Goal: Task Accomplishment & Management: Manage account settings

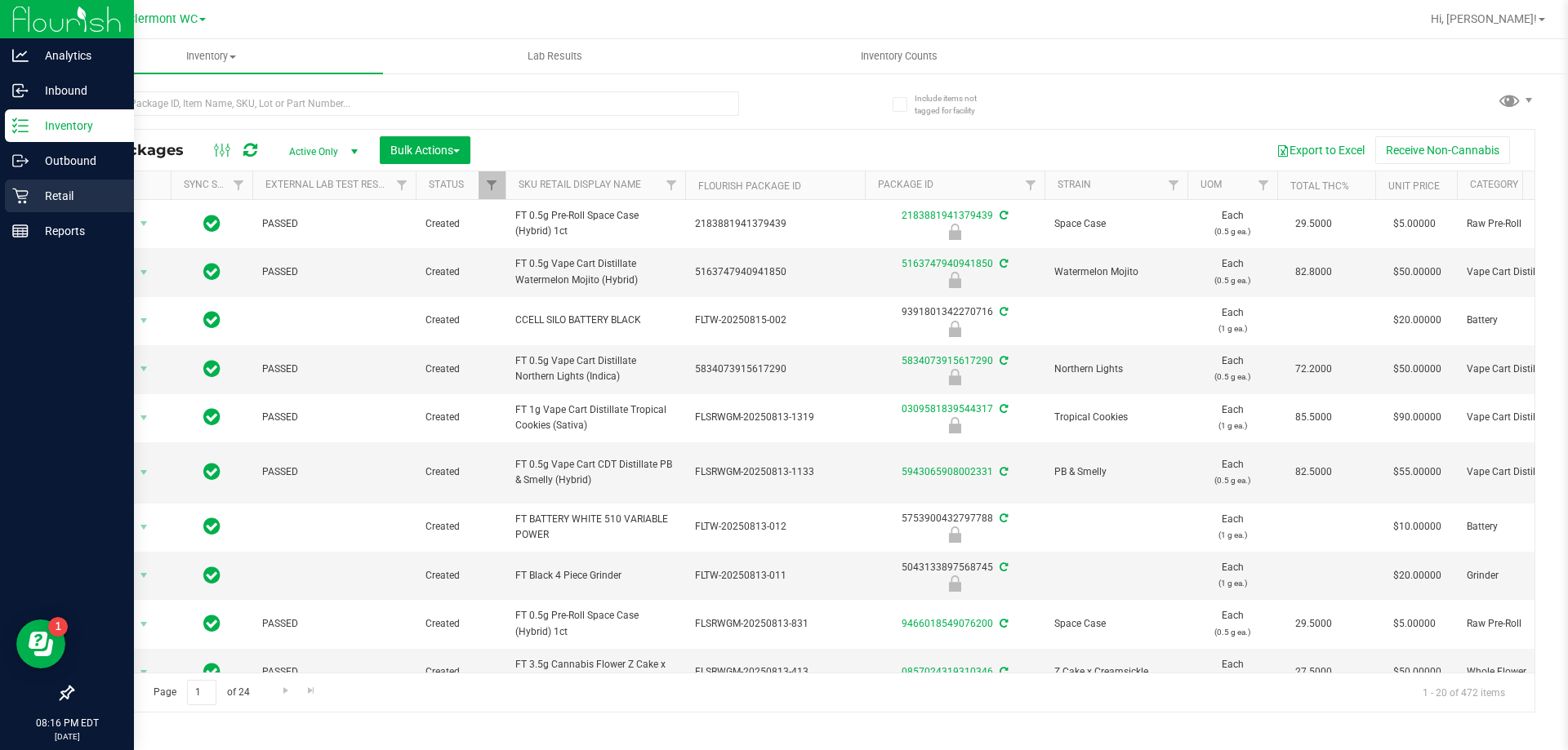
click at [33, 206] on div "Retail" at bounding box center [69, 196] width 129 height 32
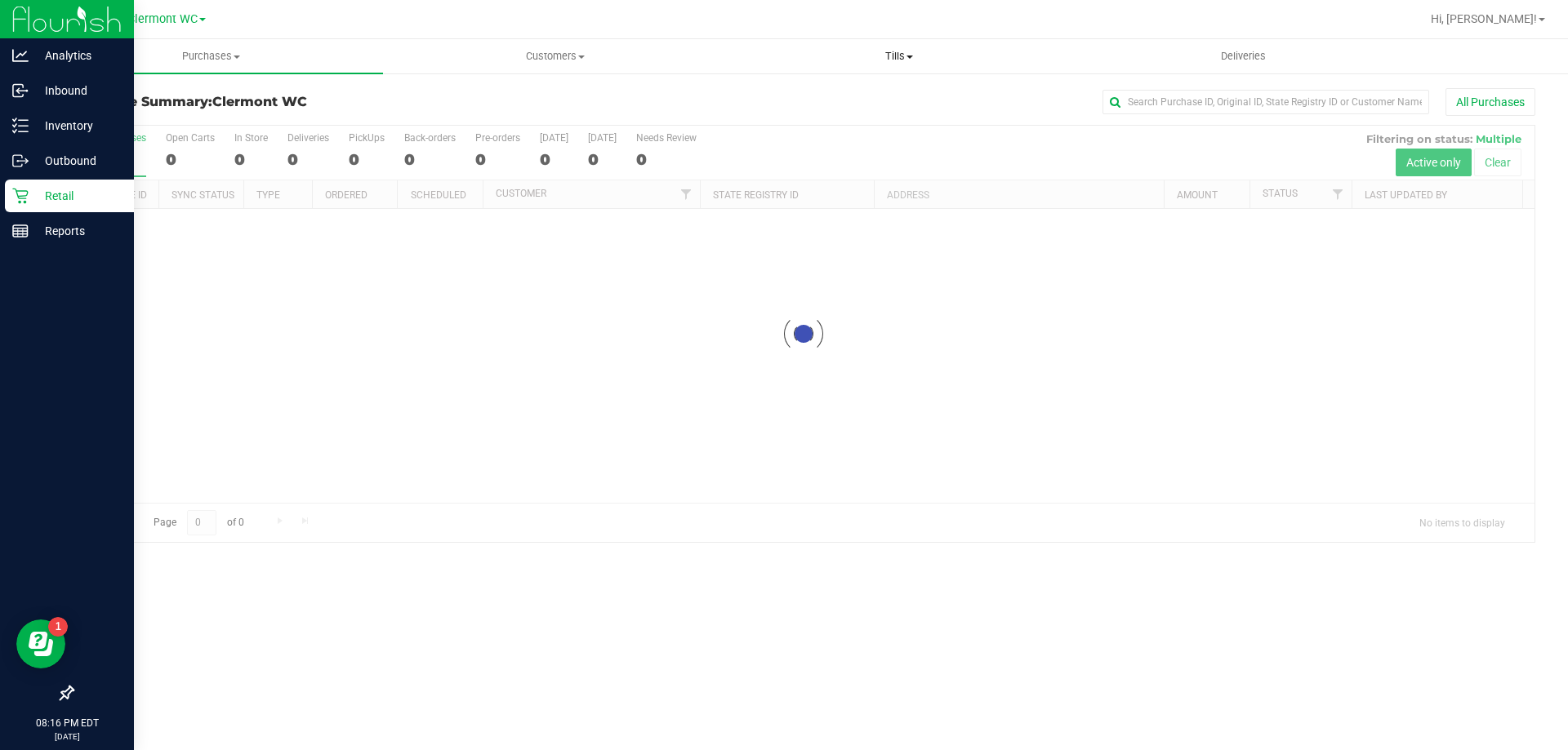
click at [897, 46] on uib-tab-heading "Tills Manage tills Reconcile e-payments" at bounding box center [898, 56] width 342 height 32
click at [858, 99] on li "Manage tills" at bounding box center [898, 98] width 344 height 20
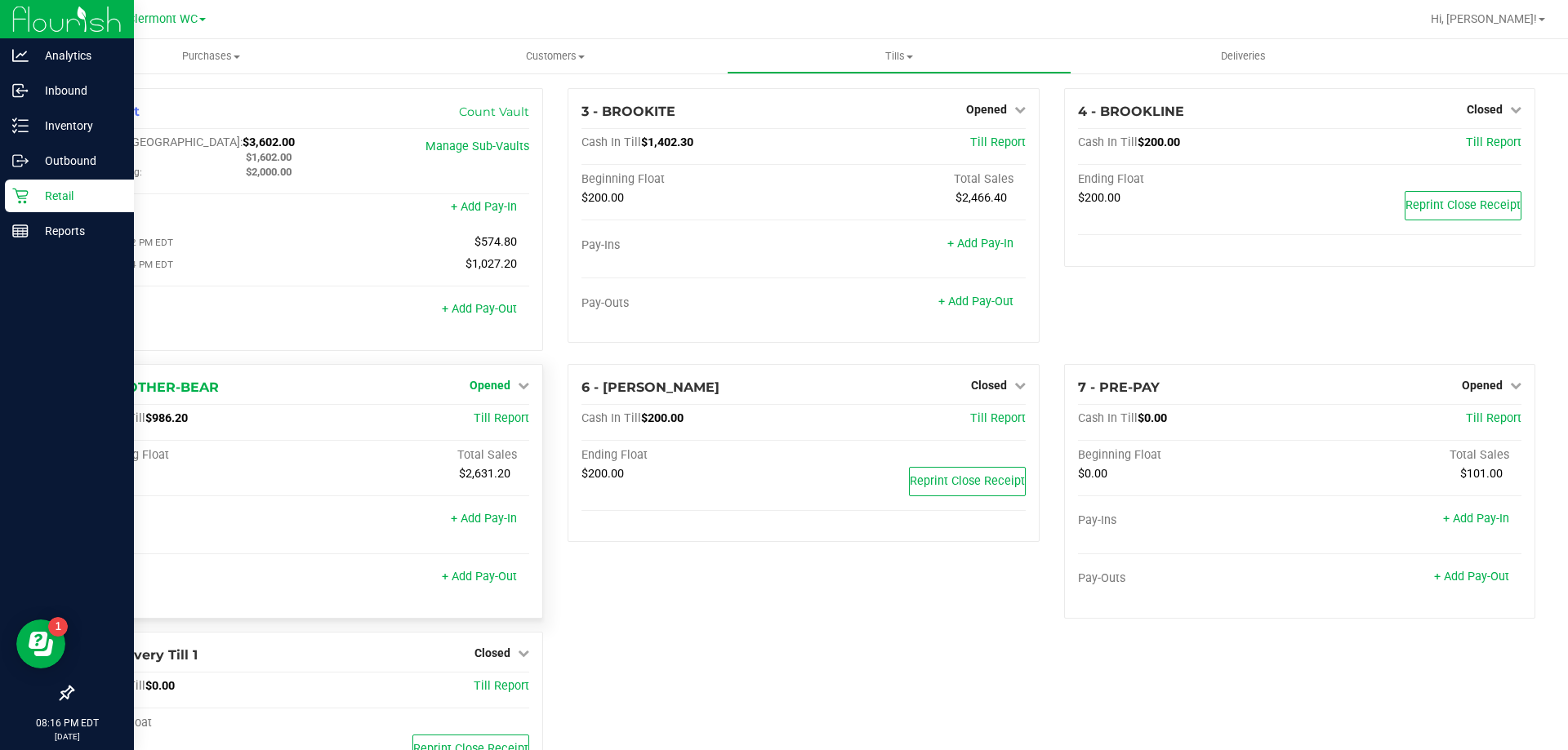
click at [477, 386] on span "Opened" at bounding box center [490, 385] width 41 height 13
click at [505, 420] on link "Close Till" at bounding box center [493, 418] width 44 height 13
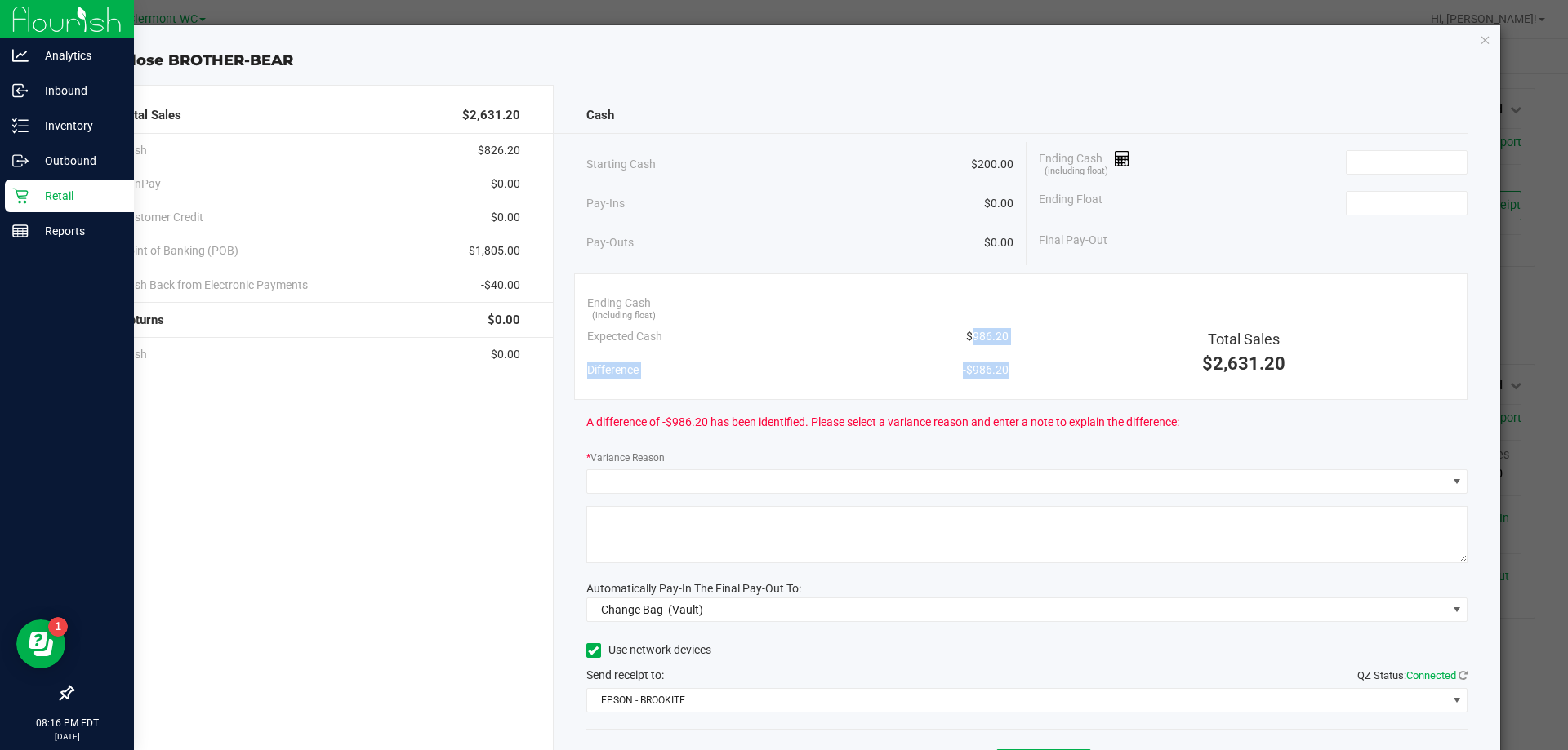
drag, startPoint x: 955, startPoint y: 337, endPoint x: 1013, endPoint y: 335, distance: 58.0
click at [1013, 335] on div "Ending Cash (including float) Expected Cash $986.20 Difference -$986.20 Total S…" at bounding box center [1021, 337] width 894 height 127
click at [905, 266] on div "Cash Starting Cash $200.00 Pay-Ins $0.00 Pay-Outs $0.00 Ending Cash (including …" at bounding box center [1027, 452] width 947 height 735
drag, startPoint x: 935, startPoint y: 347, endPoint x: 1003, endPoint y: 331, distance: 69.9
click at [1003, 331] on div "Ending Cash (including float) Expected Cash $986.20 Difference -$986.20" at bounding box center [797, 336] width 446 height 100
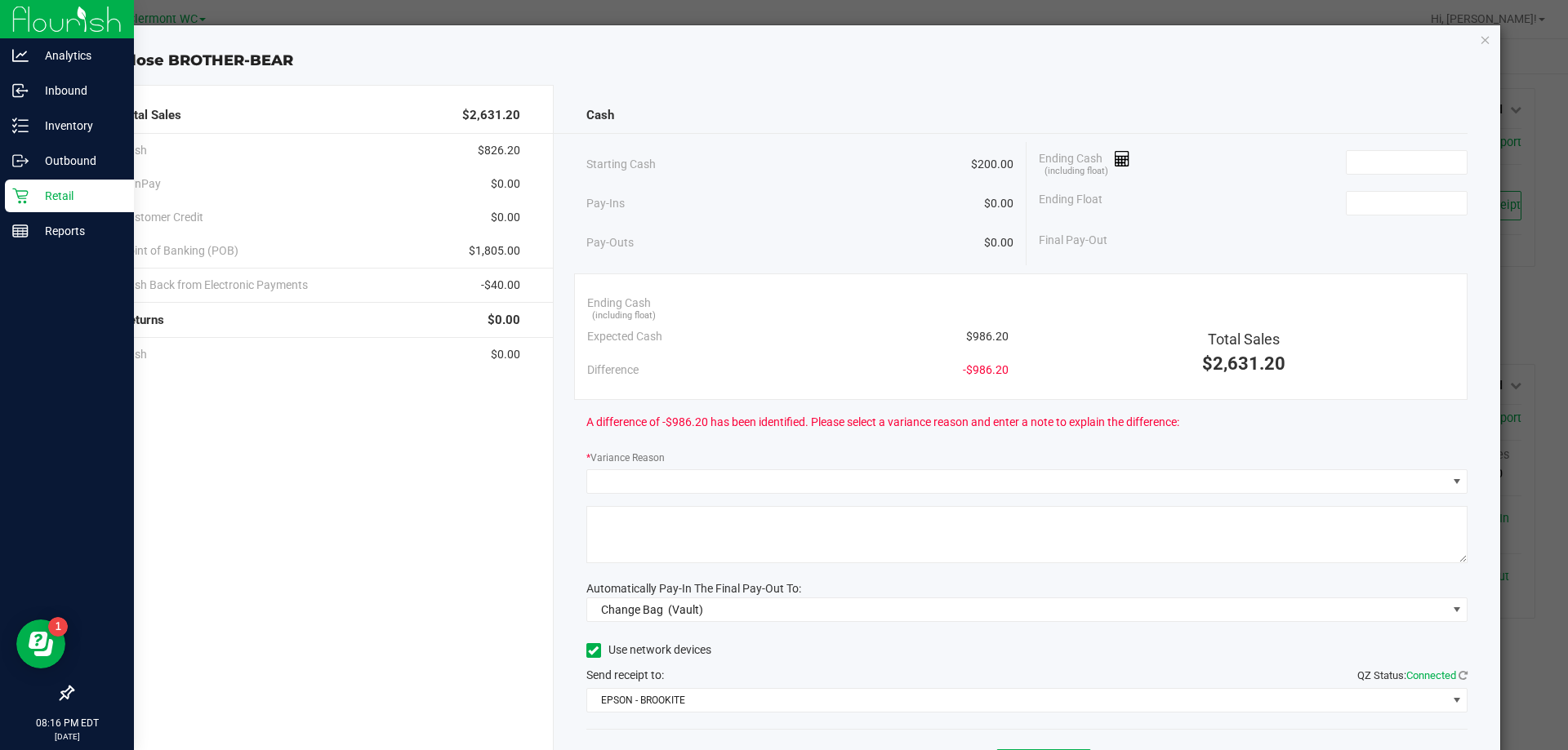
copy span "$986.20"
drag, startPoint x: 702, startPoint y: 92, endPoint x: 838, endPoint y: 106, distance: 136.7
click at [702, 92] on div "Cash Starting Cash $200.00 Pay-Ins $0.00 Pay-Outs $0.00 Ending Cash (including …" at bounding box center [1027, 452] width 947 height 735
click at [1373, 166] on input at bounding box center [1406, 162] width 120 height 23
paste input "986.2"
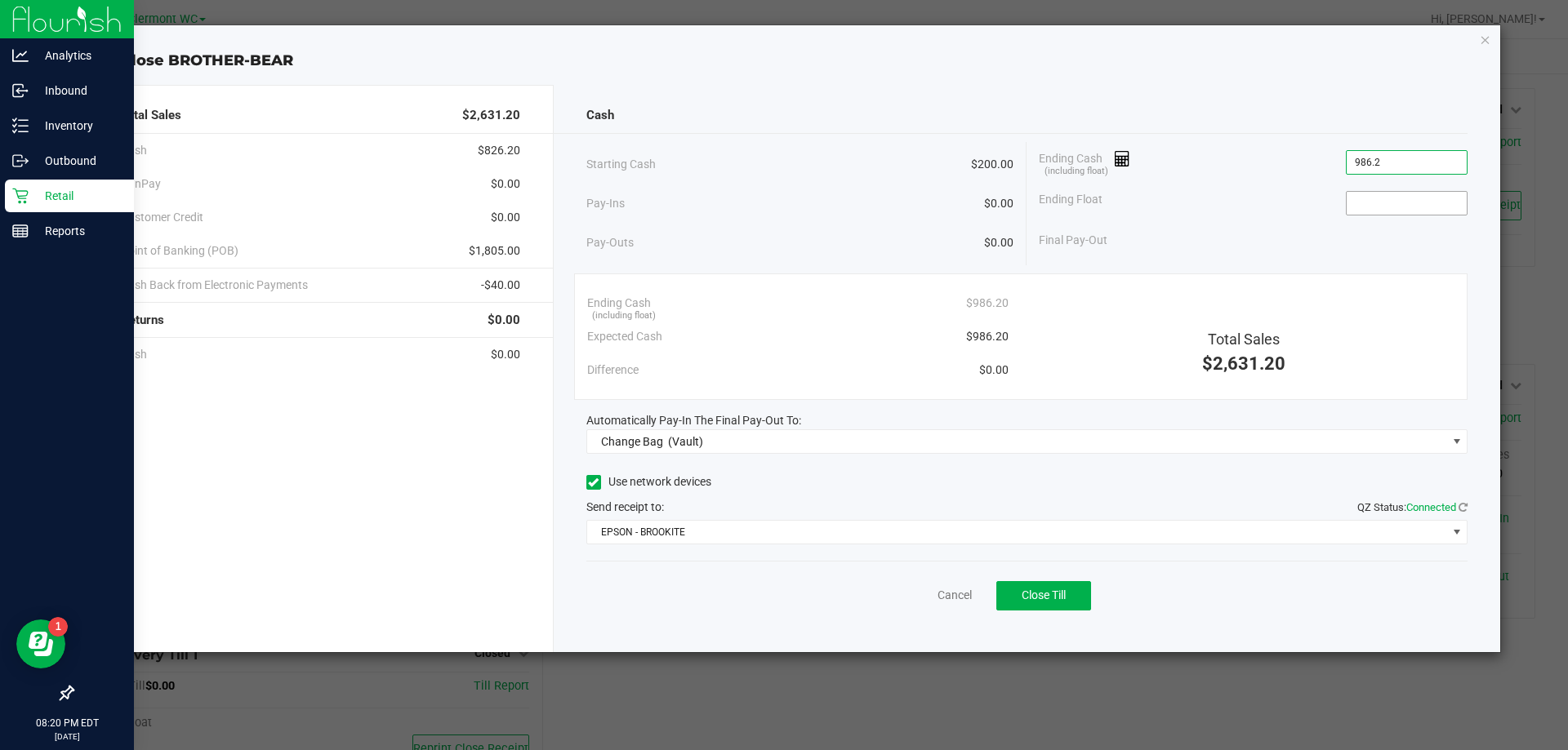
type input "$986.20"
click at [1453, 206] on input at bounding box center [1406, 203] width 120 height 23
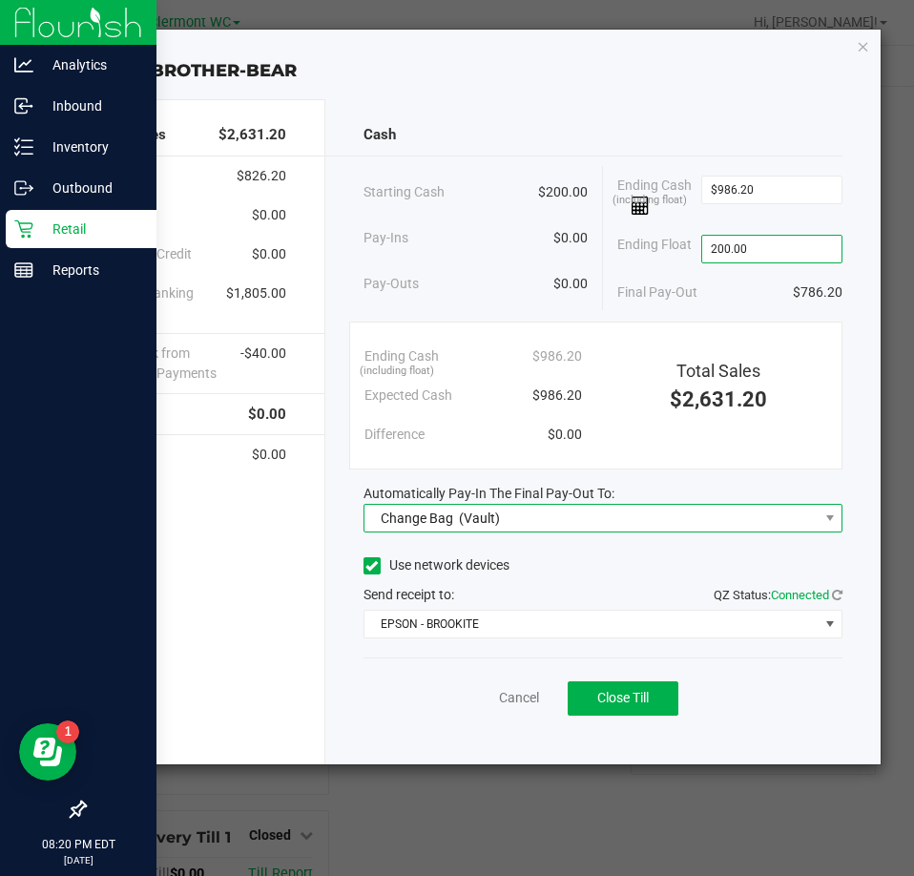
type input "$200.00"
click at [500, 507] on span "Change Bag (Vault)" at bounding box center [591, 518] width 453 height 27
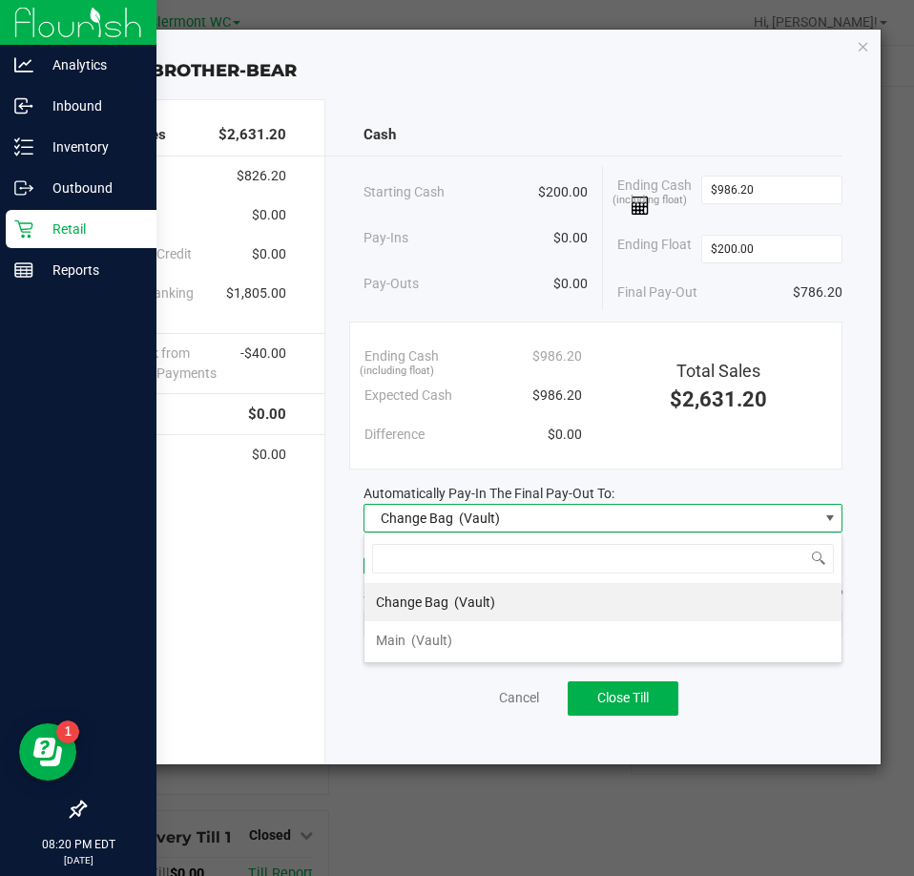
scroll to position [29, 480]
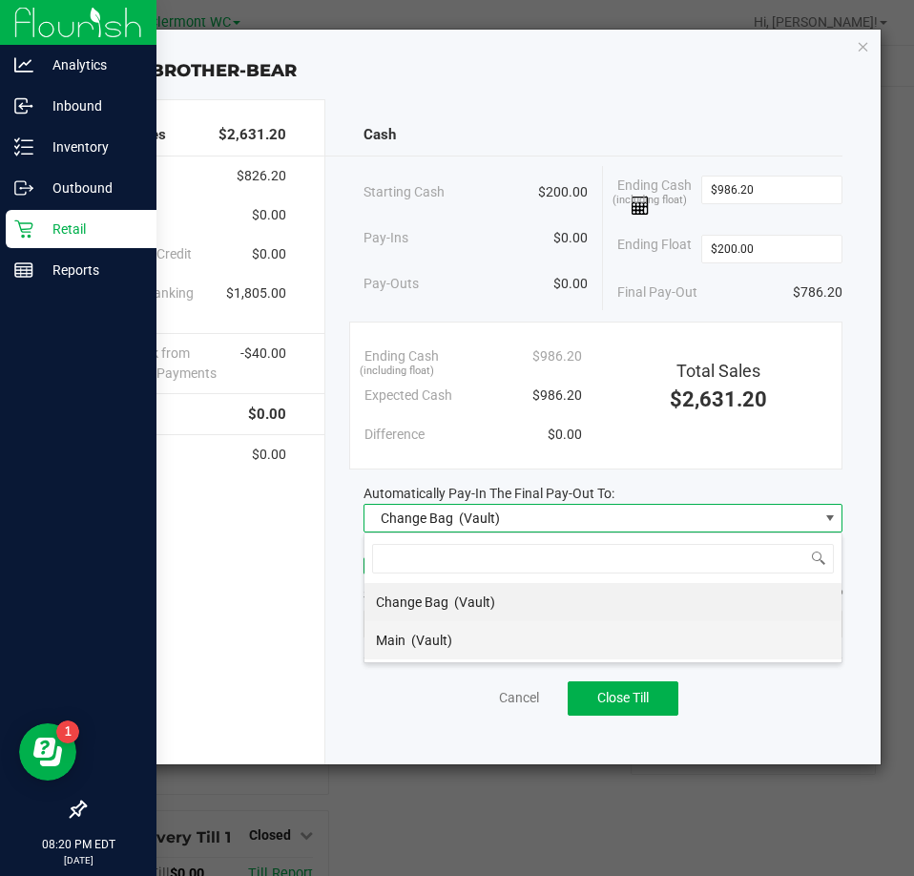
click at [454, 656] on li "Main (Vault)" at bounding box center [603, 640] width 477 height 38
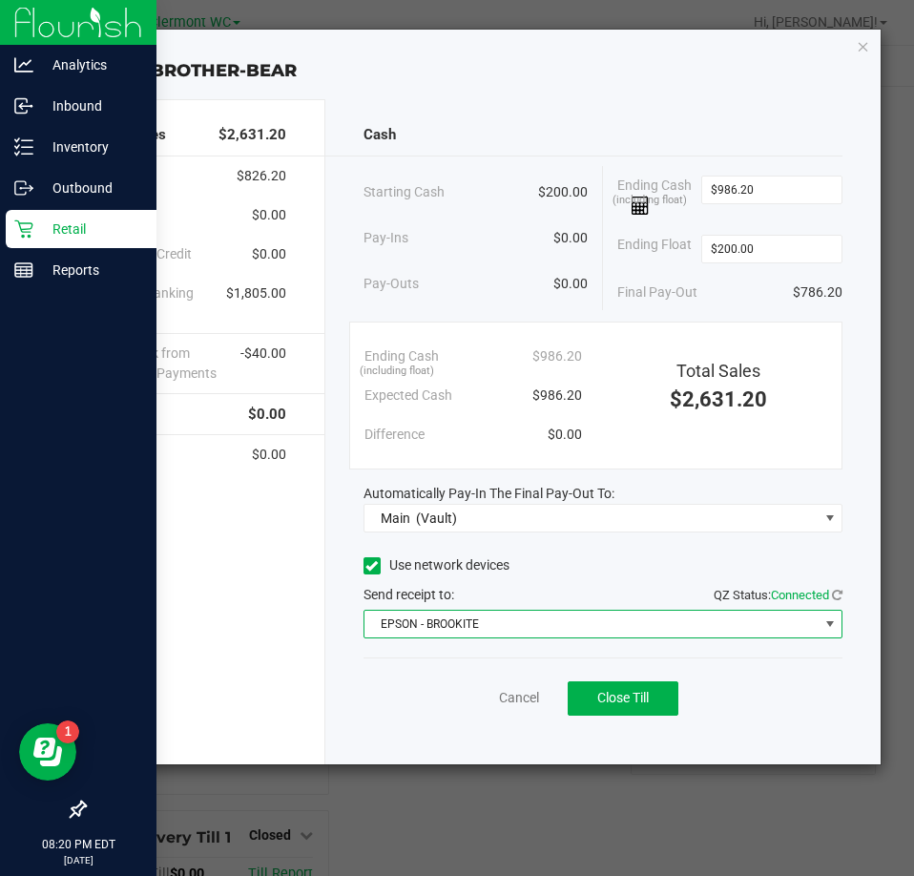
click at [468, 631] on span "EPSON - BROOKITE" at bounding box center [591, 624] width 453 height 27
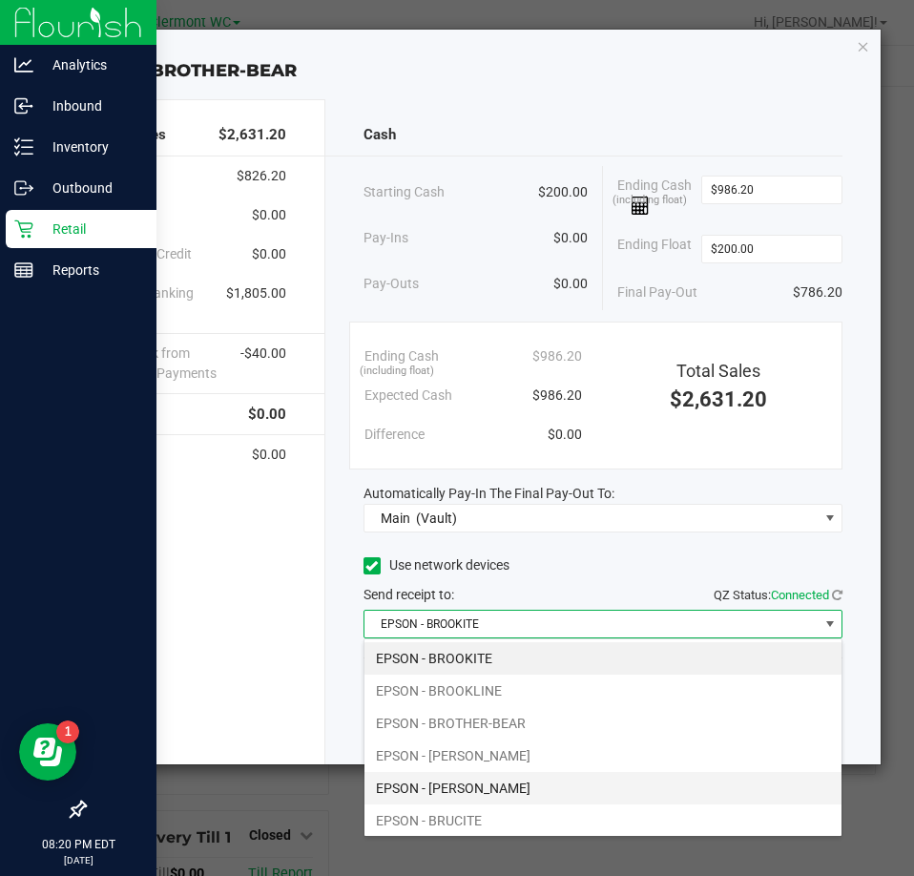
click at [534, 800] on li "EPSON - [PERSON_NAME]" at bounding box center [603, 788] width 477 height 32
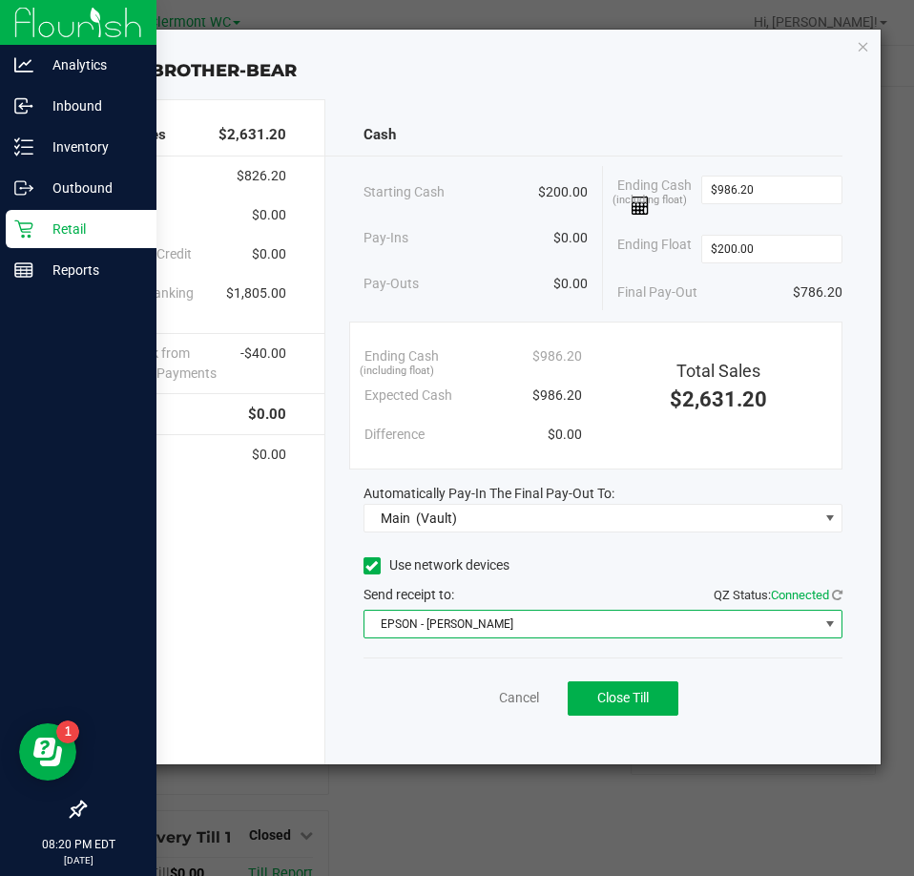
click at [377, 697] on div "Cancel Close Till" at bounding box center [603, 694] width 479 height 73
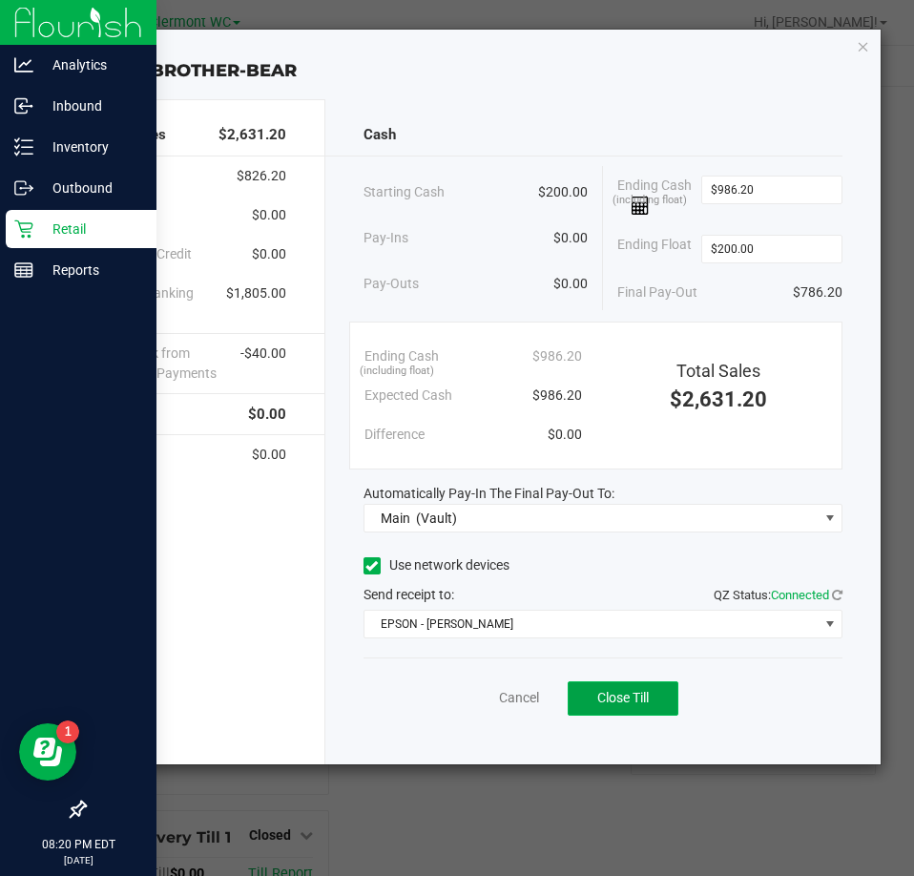
click at [635, 700] on span "Close Till" at bounding box center [623, 697] width 52 height 15
click at [470, 692] on link "Dismiss" at bounding box center [477, 698] width 46 height 20
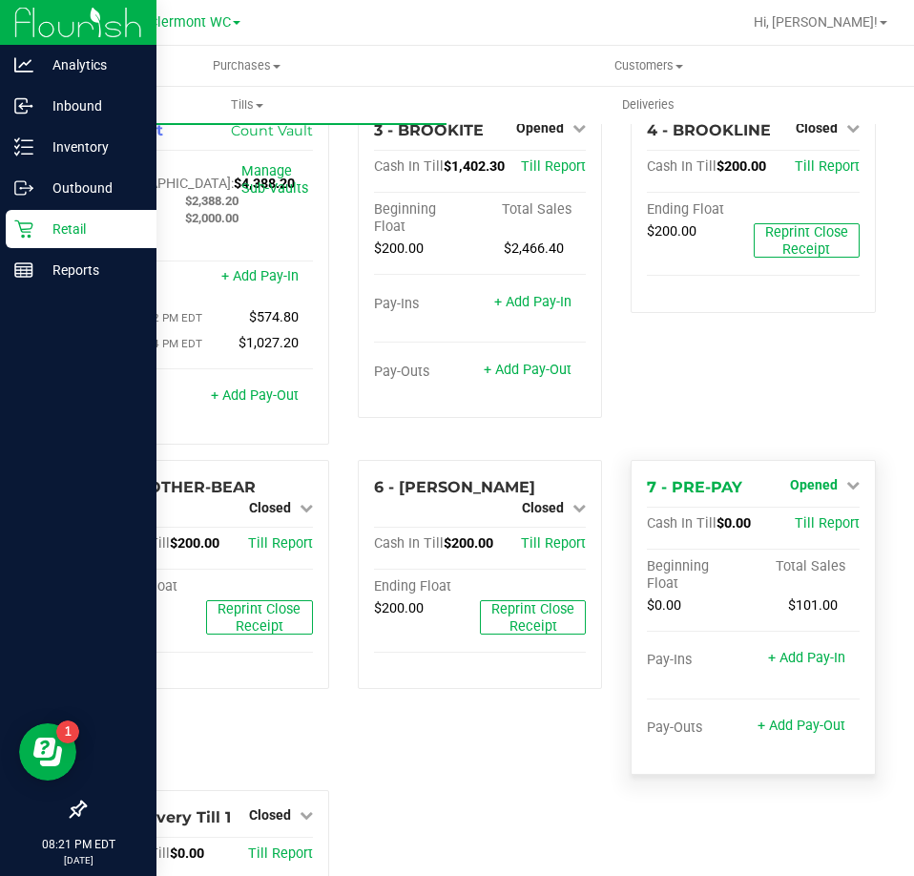
click at [790, 488] on span "Opened" at bounding box center [814, 484] width 48 height 15
click at [790, 525] on link "Close Till" at bounding box center [816, 523] width 52 height 15
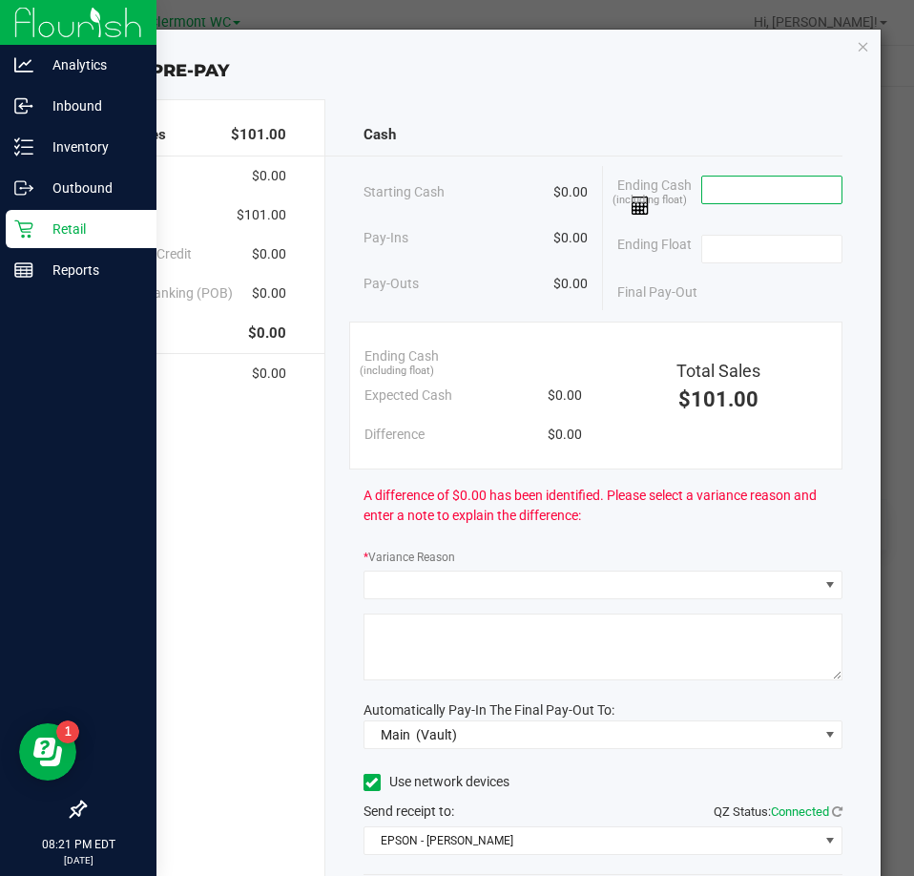
click at [801, 195] on input at bounding box center [772, 190] width 140 height 27
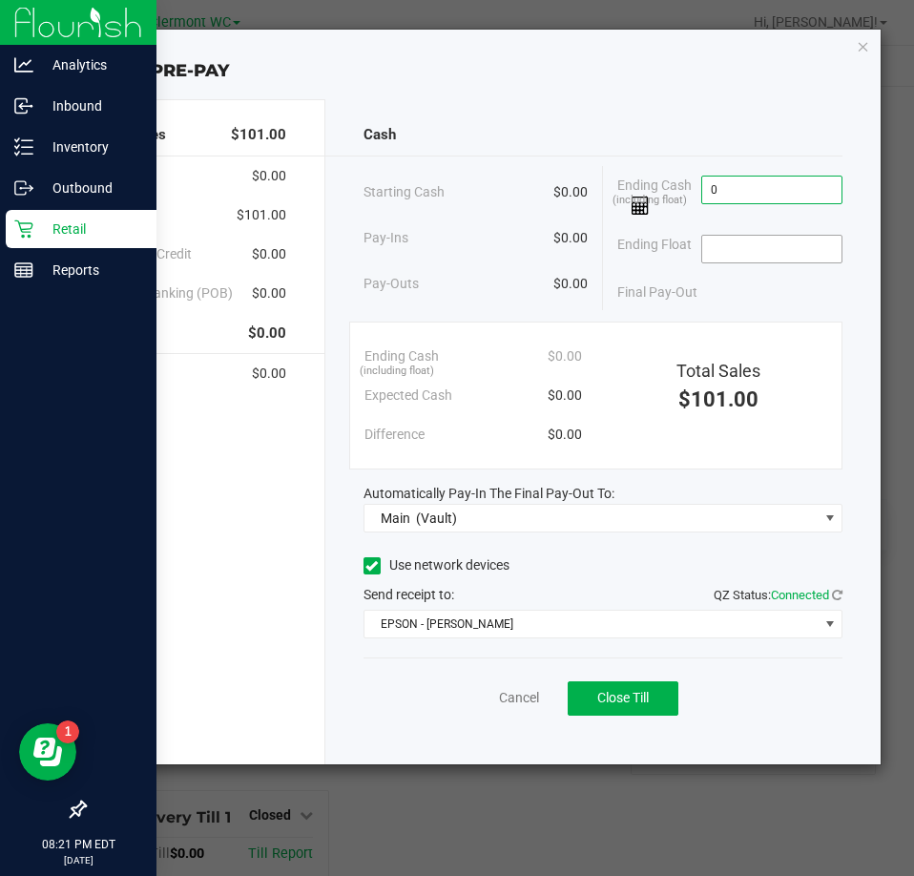
type input "$0.00"
click at [792, 256] on input at bounding box center [772, 249] width 140 height 27
type input "$0.00"
drag, startPoint x: 238, startPoint y: 216, endPoint x: 298, endPoint y: 212, distance: 60.3
click at [298, 212] on div "Total Sales $101.00 Cash $0.00 CanPay $101.00 Customer Credit $0.00 Point of Ba…" at bounding box center [187, 431] width 278 height 665
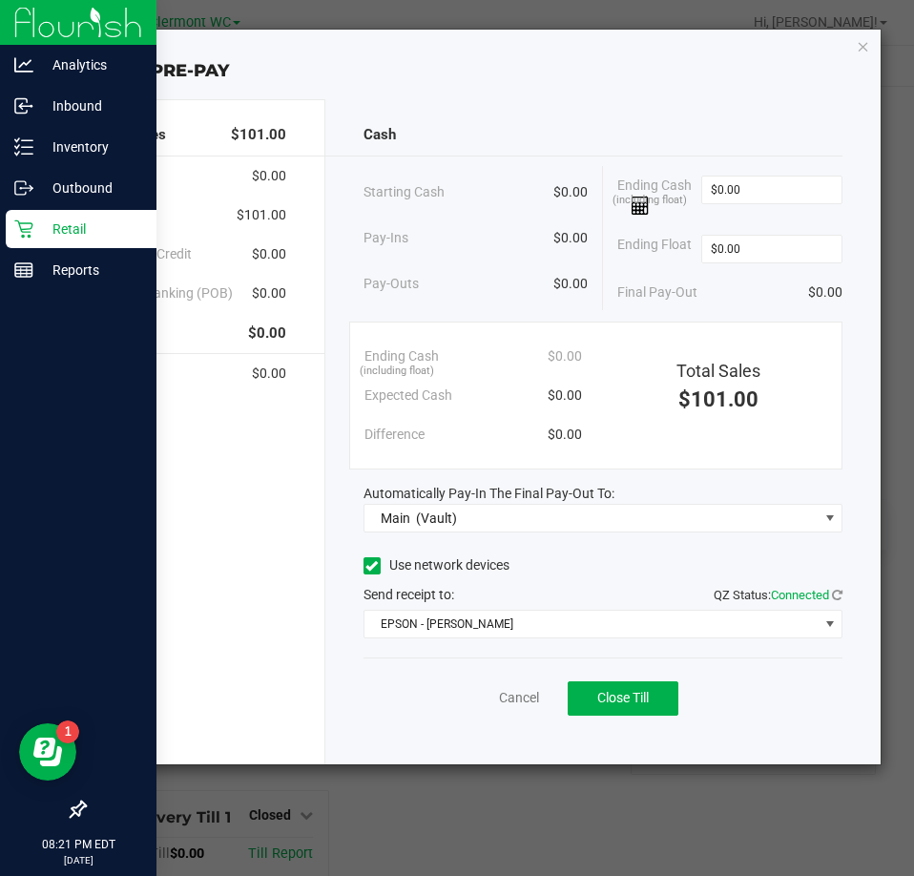
copy span "$101.00"
click at [456, 702] on div "Cancel Close Till" at bounding box center [603, 694] width 479 height 73
click at [400, 722] on div "Cancel Close Till" at bounding box center [603, 694] width 479 height 73
click at [594, 698] on button "Close Till" at bounding box center [623, 698] width 111 height 34
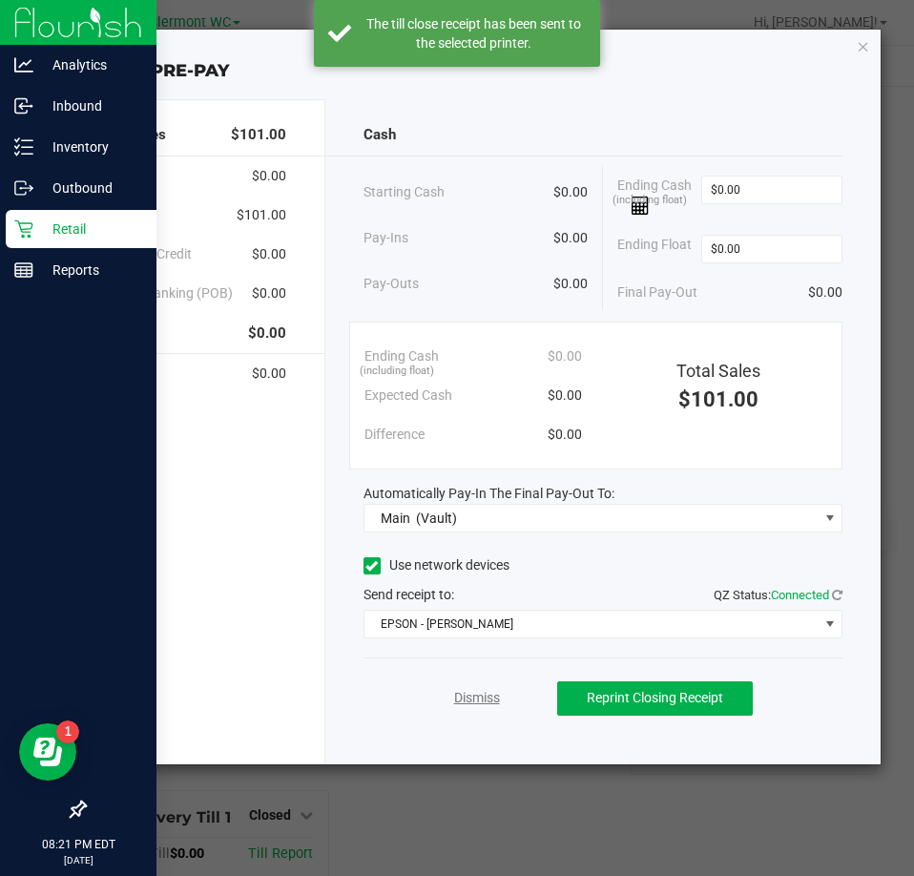
click at [464, 695] on link "Dismiss" at bounding box center [477, 698] width 46 height 20
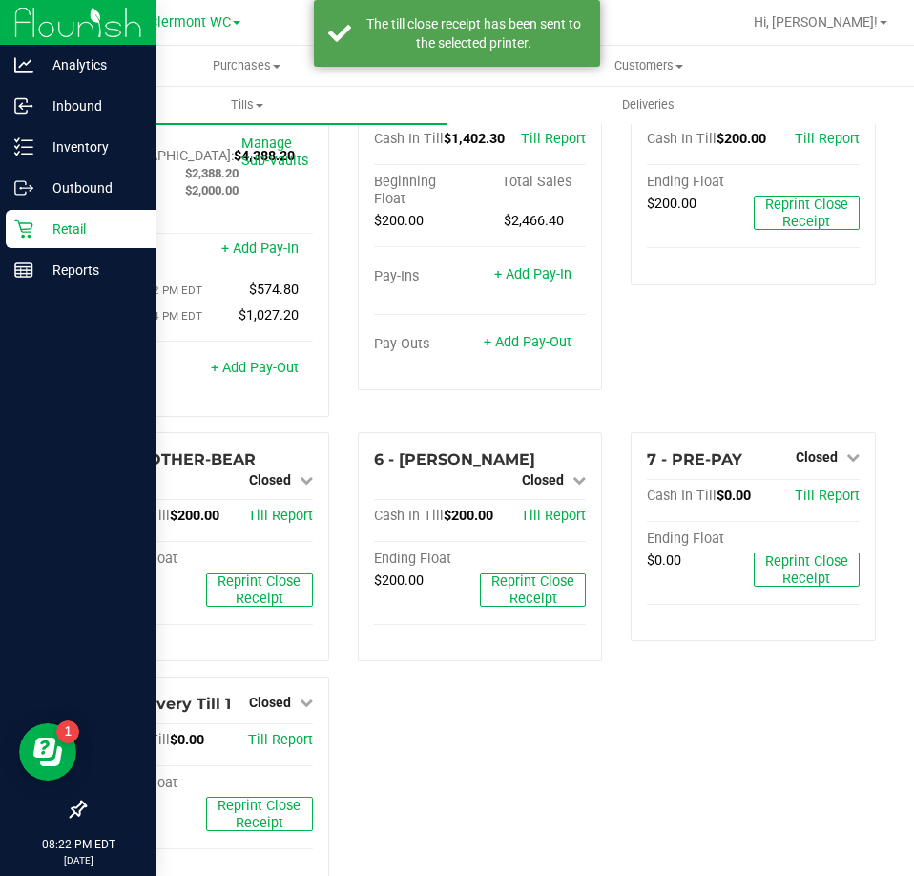
scroll to position [0, 0]
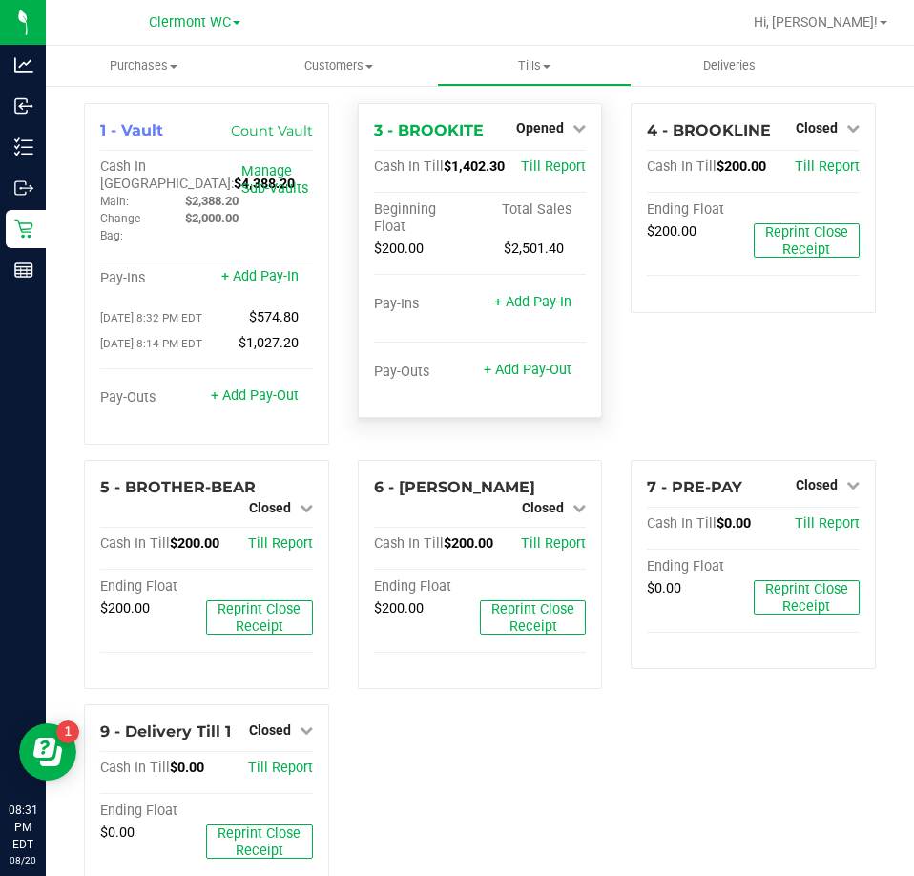
click at [549, 117] on div "Opened" at bounding box center [551, 127] width 70 height 23
click at [546, 137] on div "Opened" at bounding box center [551, 127] width 70 height 23
click at [547, 133] on span "Opened" at bounding box center [540, 127] width 48 height 15
click at [537, 158] on div "Close Till" at bounding box center [542, 169] width 141 height 24
click at [537, 166] on link "Close Till" at bounding box center [543, 167] width 52 height 15
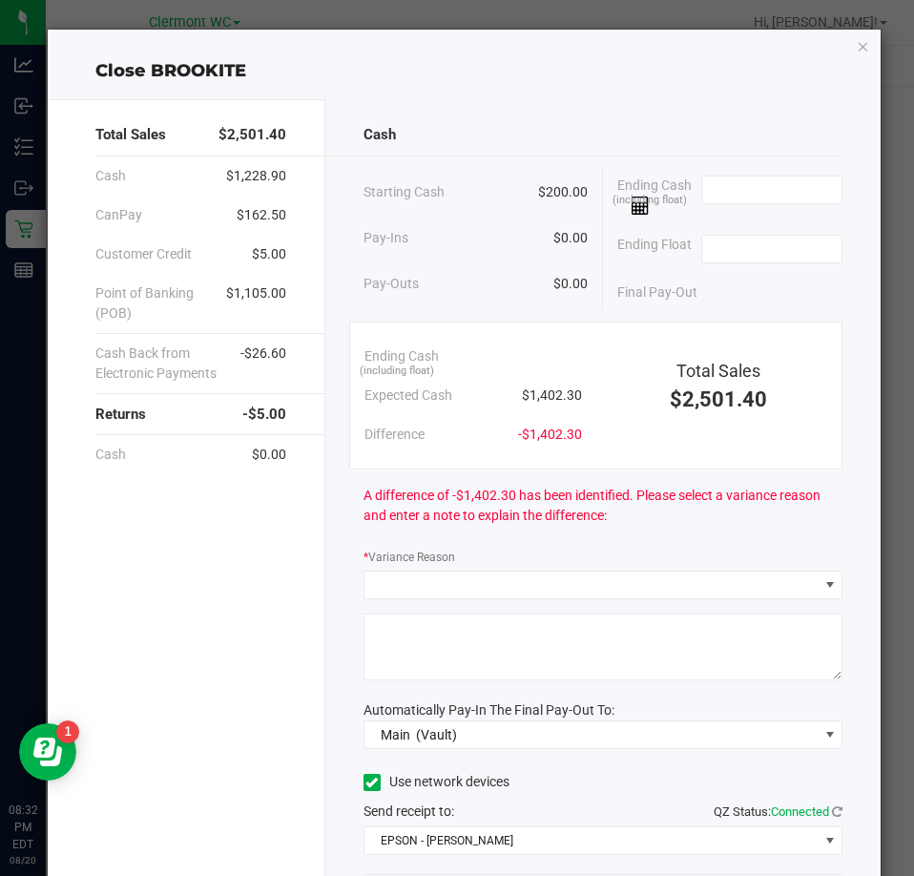
click at [514, 340] on div "Ending Cash (including float)" at bounding box center [474, 356] width 218 height 39
drag, startPoint x: 513, startPoint y: 397, endPoint x: 572, endPoint y: 389, distance: 59.7
click at [572, 389] on div "Expected Cash $1,402.30" at bounding box center [474, 395] width 218 height 39
copy span "$1,402.30"
click at [676, 105] on div "Cash Starting Cash $200.00 Pay-Ins $0.00 Pay-Outs $0.00 Ending Cash (including …" at bounding box center [602, 540] width 555 height 882
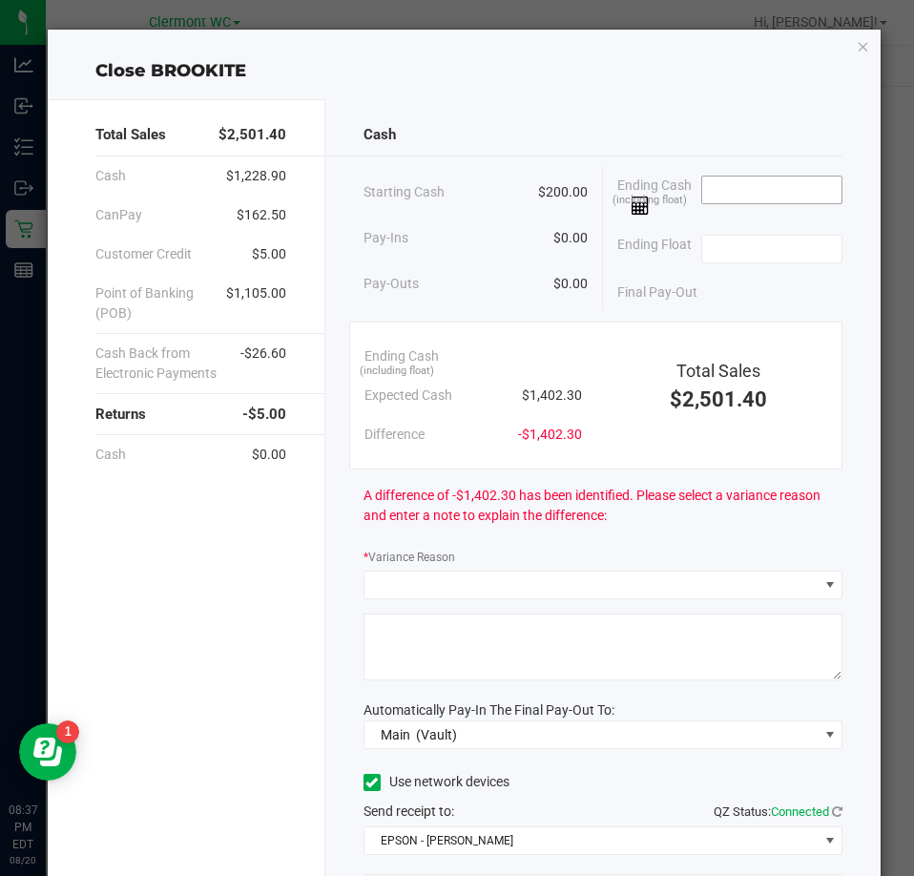
click at [782, 190] on input at bounding box center [772, 190] width 140 height 27
paste input "1402.3"
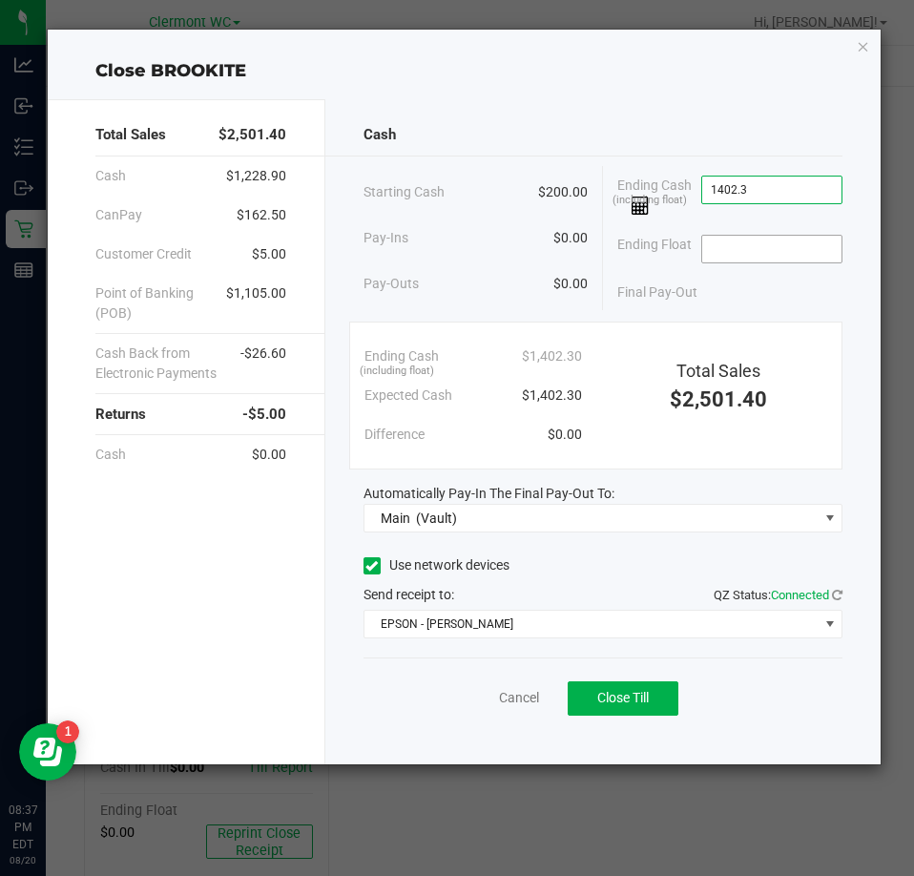
type input "$1,402.30"
click at [765, 241] on input at bounding box center [772, 249] width 140 height 27
type input "$200.00"
click at [703, 68] on div "Close BROOKITE" at bounding box center [465, 71] width 834 height 26
click at [631, 682] on button "Close Till" at bounding box center [623, 698] width 111 height 34
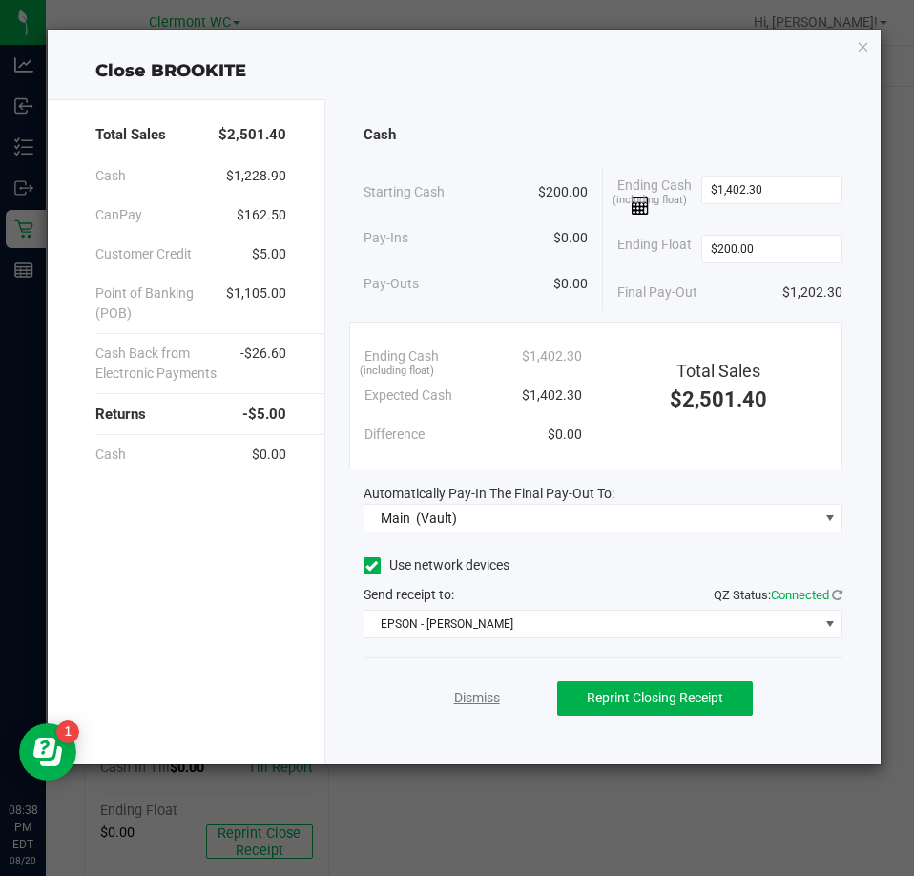
click at [470, 696] on link "Dismiss" at bounding box center [477, 698] width 46 height 20
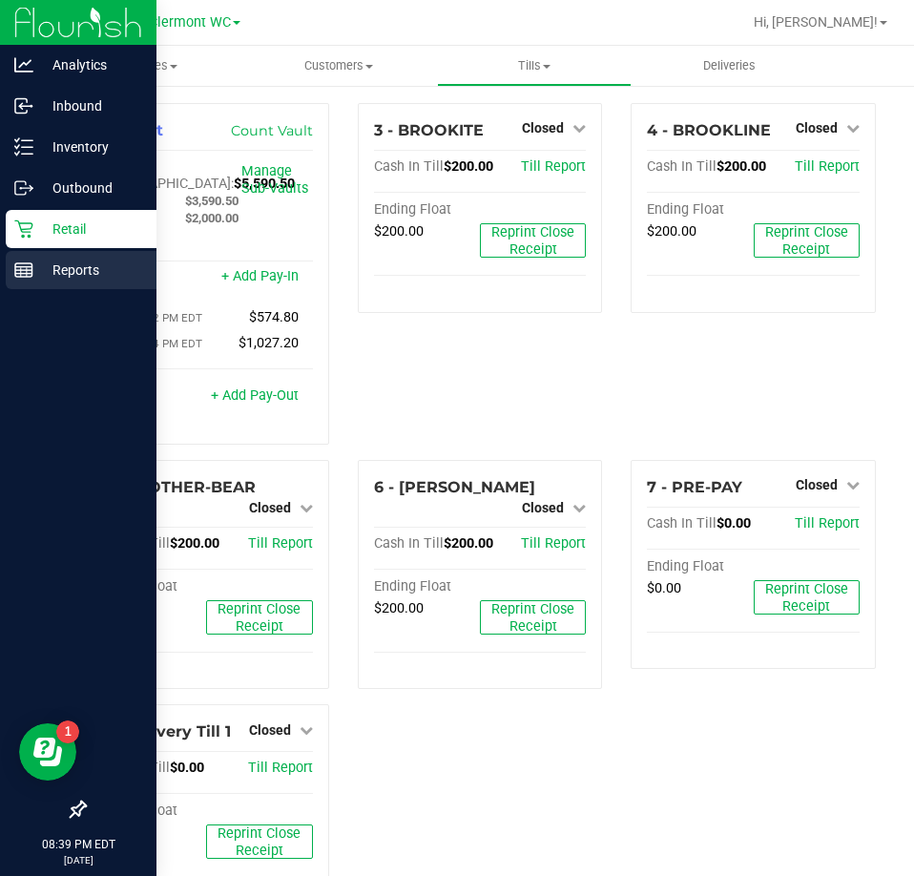
click at [15, 283] on div "Reports" at bounding box center [81, 270] width 151 height 38
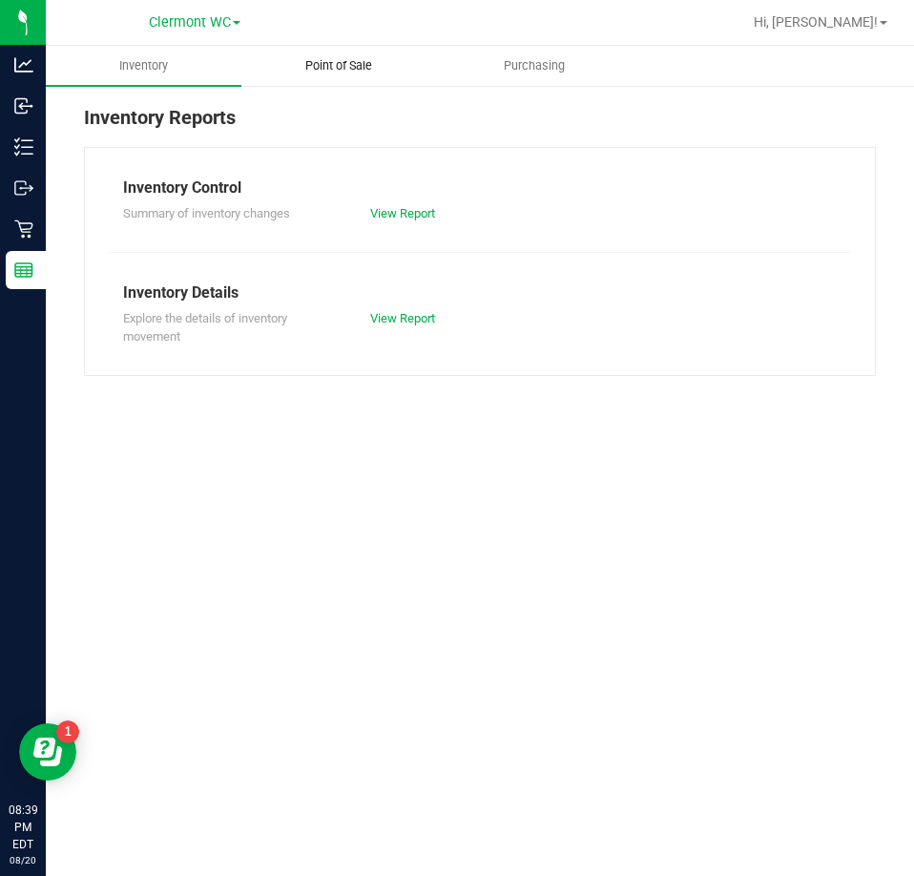
click at [315, 64] on span "Point of Sale" at bounding box center [339, 65] width 118 height 17
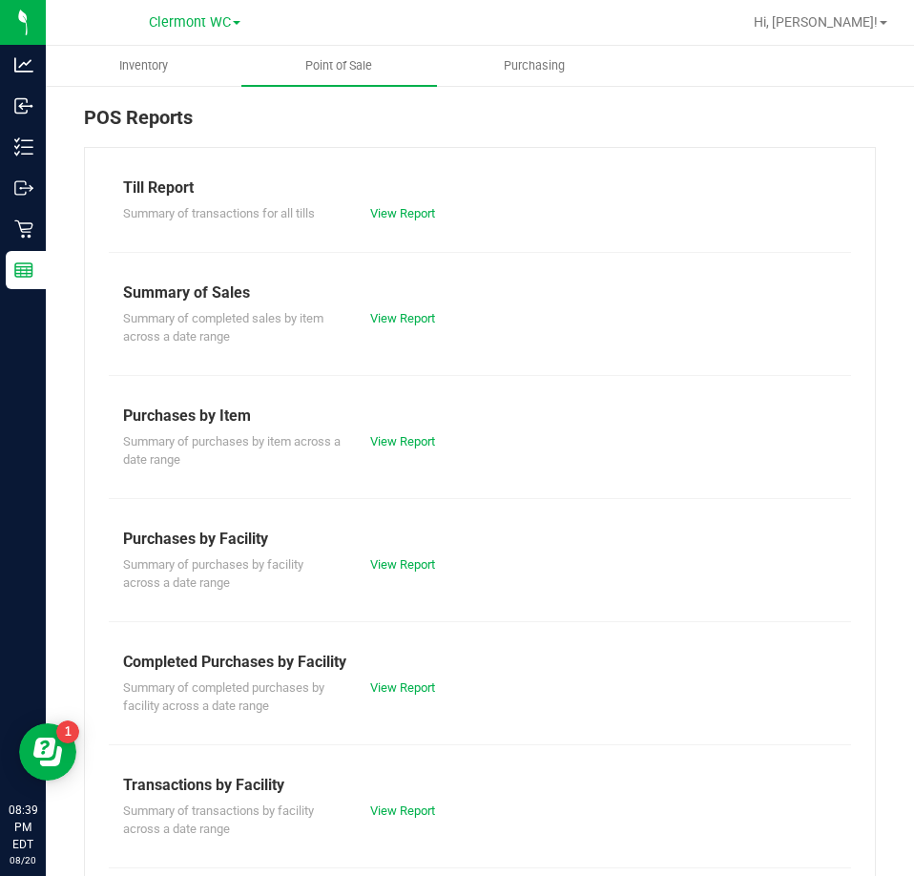
click at [389, 677] on div "Summary of completed purchases by facility across a date range View Report" at bounding box center [480, 695] width 743 height 42
click at [386, 682] on link "View Report" at bounding box center [402, 688] width 65 height 14
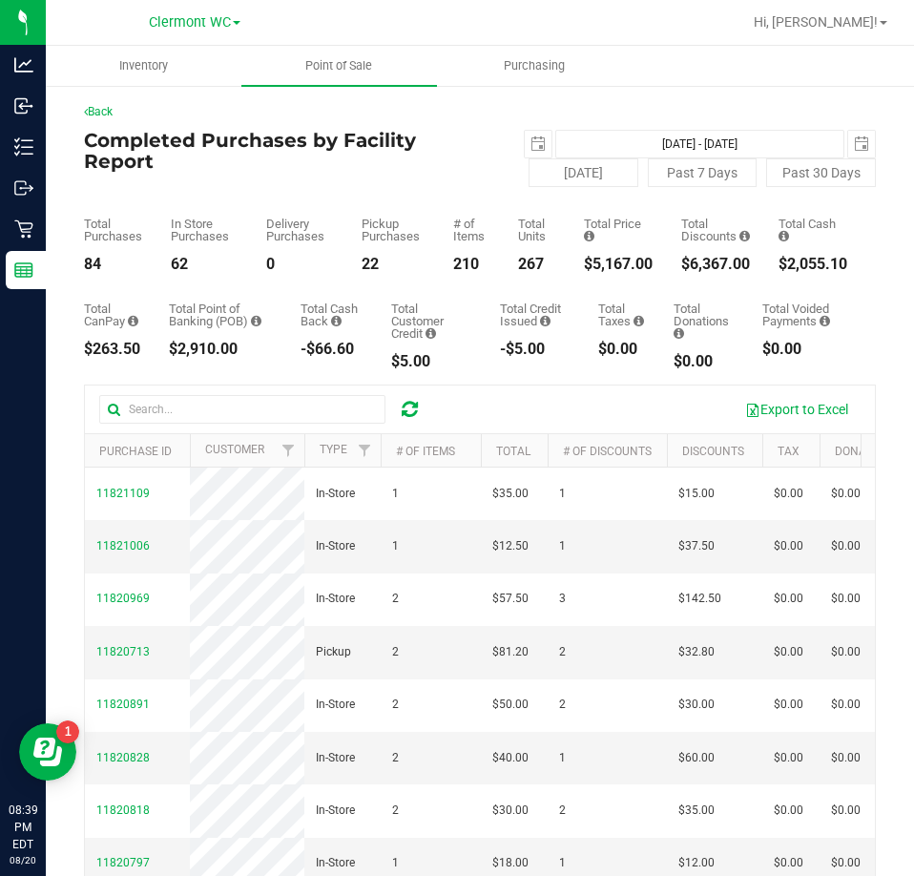
drag, startPoint x: 571, startPoint y: 256, endPoint x: 645, endPoint y: 268, distance: 75.5
click at [645, 268] on div "Total Purchases 84 In Store Purchases 62 Delivery Purchases 0 Pickup Purchases …" at bounding box center [480, 229] width 792 height 85
copy div "$5,167.00"
drag, startPoint x: 414, startPoint y: 209, endPoint x: 434, endPoint y: 198, distance: 23.1
click at [414, 209] on div "Total Purchases 84 In Store Purchases 62 Delivery Purchases 0 Pickup Purchases …" at bounding box center [480, 229] width 792 height 85
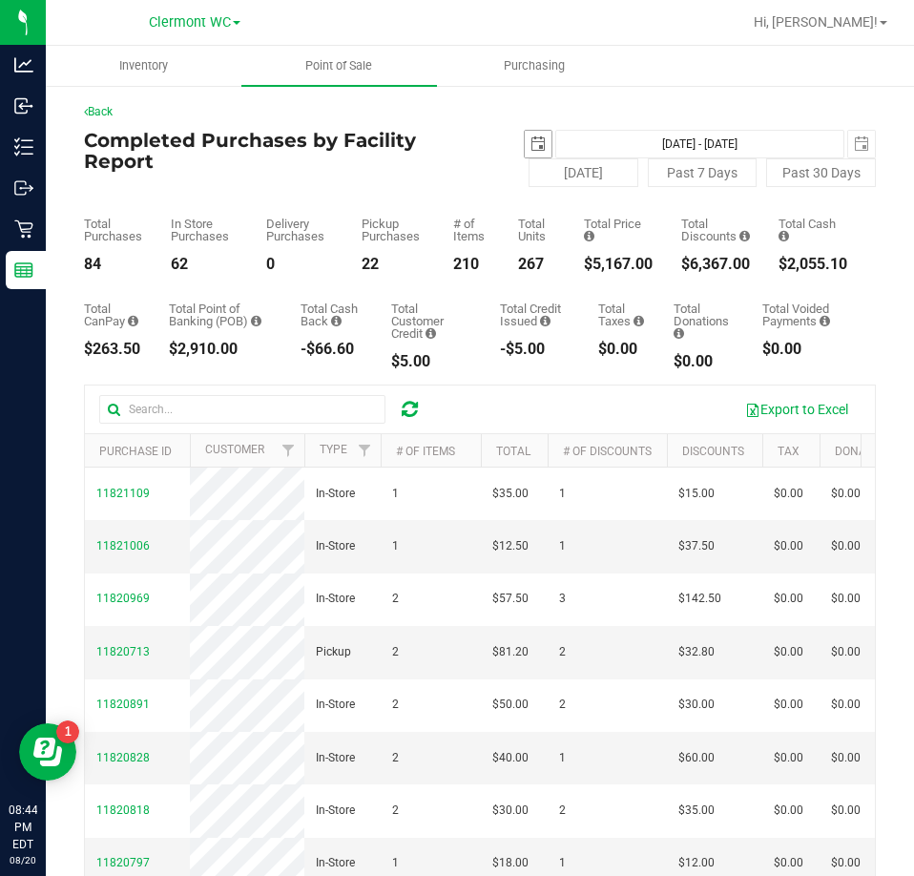
click at [534, 153] on span "select" at bounding box center [538, 144] width 27 height 27
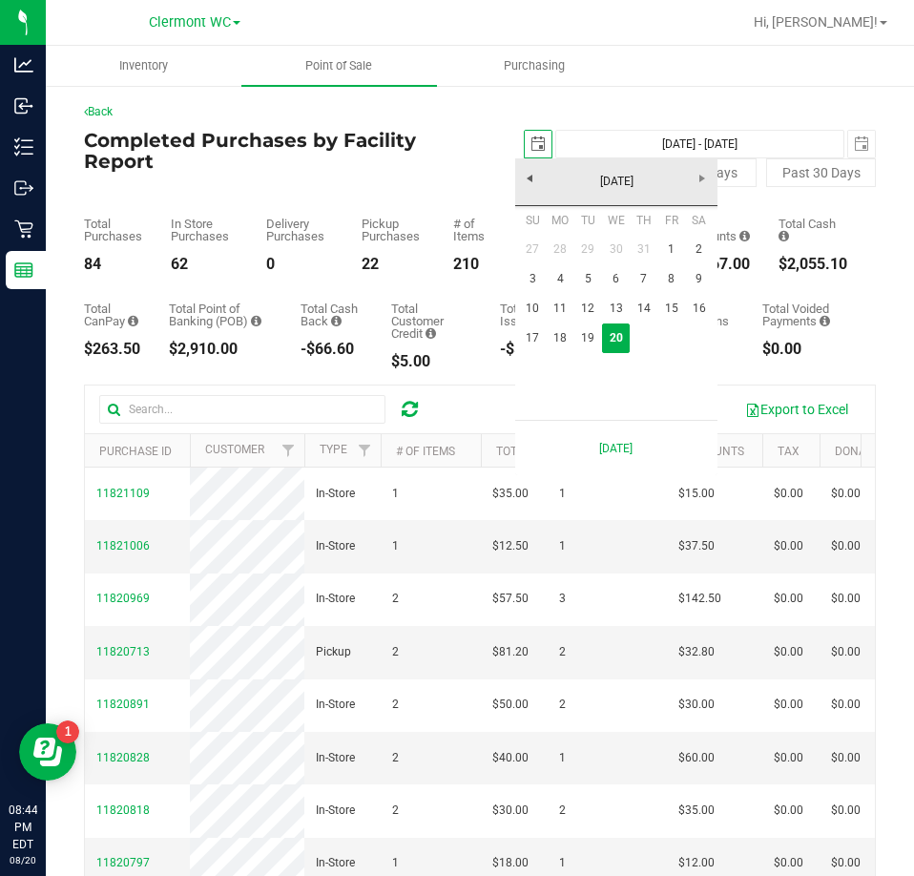
scroll to position [0, 48]
click at [540, 345] on link "17" at bounding box center [533, 339] width 28 height 30
type input "2025-08-17"
type input "Aug 17, 2025 - Aug 20, 2025"
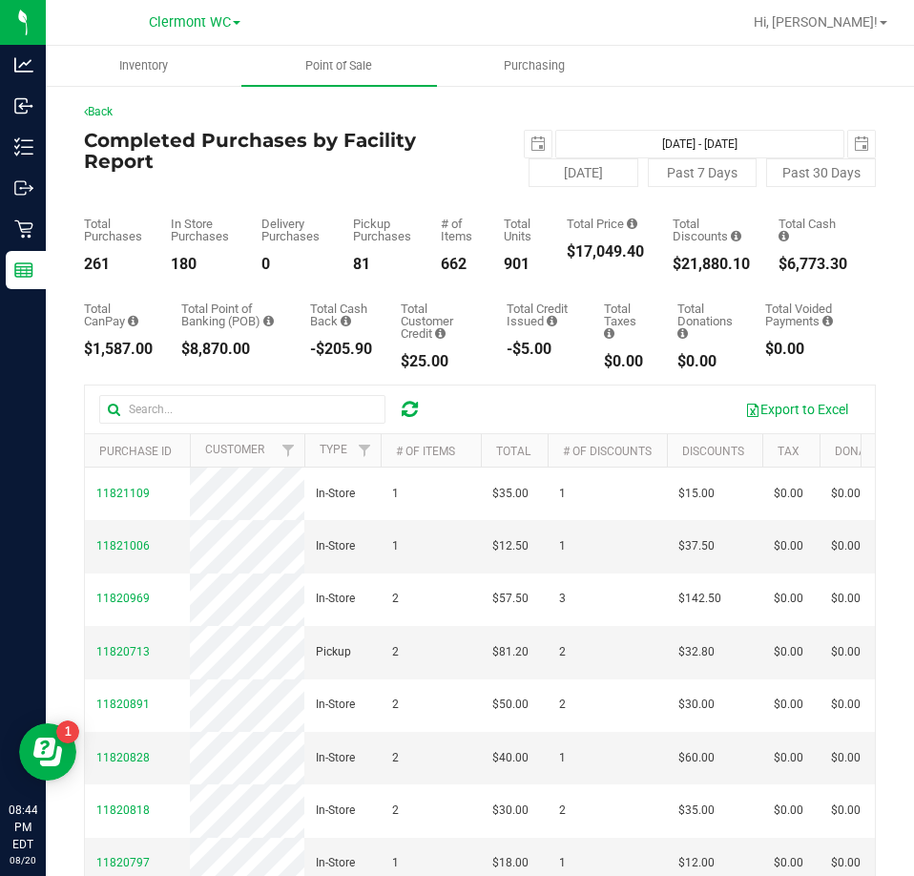
drag, startPoint x: 550, startPoint y: 250, endPoint x: 636, endPoint y: 259, distance: 86.3
click at [636, 259] on div "Total Purchases 261 In Store Purchases 180 Delivery Purchases 0 Pickup Purchase…" at bounding box center [480, 229] width 792 height 85
copy div "$17,049.40"
click at [535, 138] on span "select" at bounding box center [538, 143] width 15 height 15
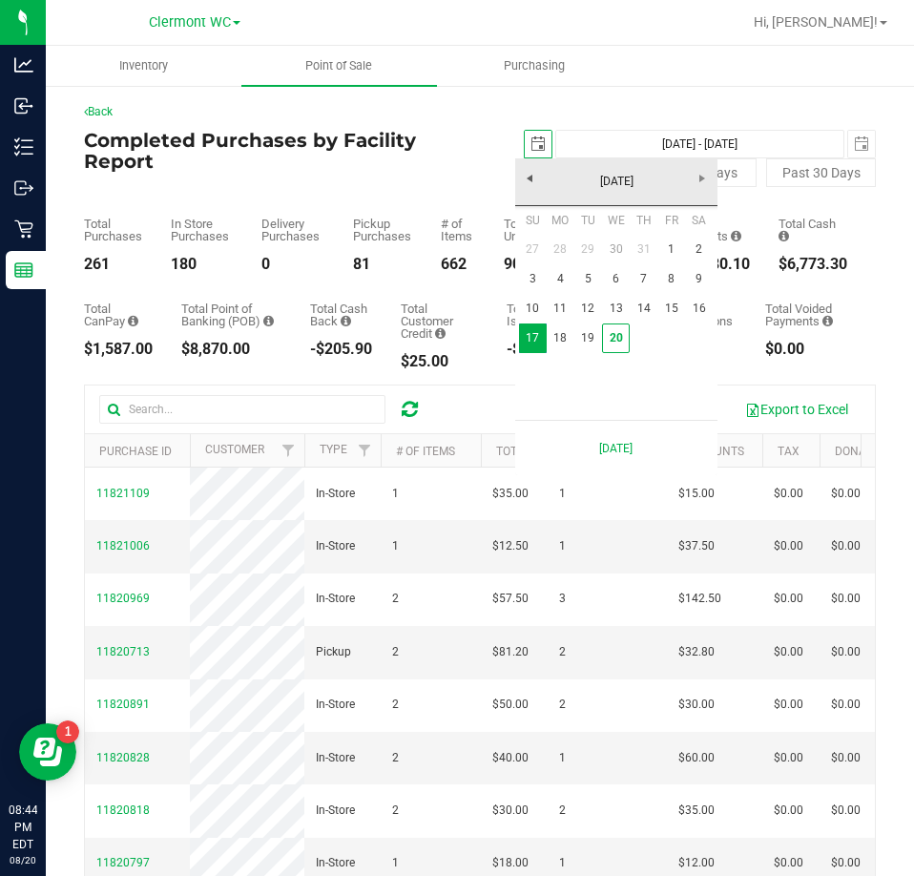
scroll to position [0, 48]
click at [658, 250] on link "1" at bounding box center [672, 250] width 28 height 30
type input "2025-08-01"
type input "Aug 1, 2025 - Aug 20, 2025"
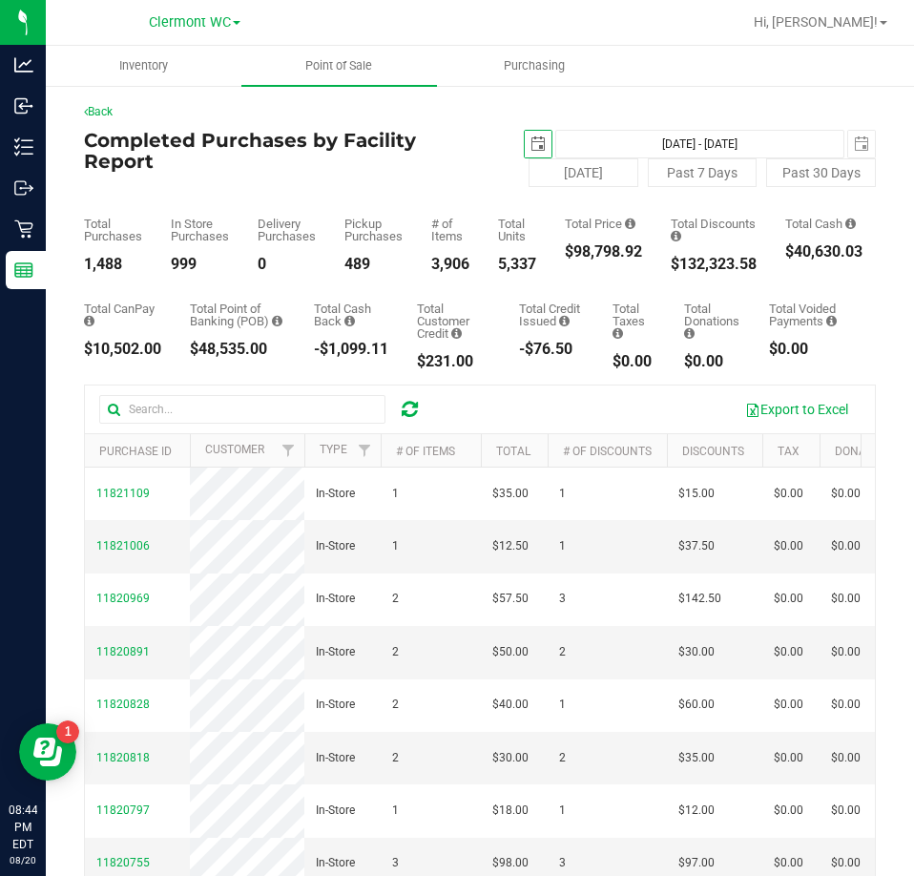
click at [568, 251] on div "$98,798.92" at bounding box center [603, 251] width 77 height 15
drag, startPoint x: 553, startPoint y: 255, endPoint x: 654, endPoint y: 256, distance: 101.2
click at [654, 256] on div "Total Purchases 1,488 In Store Purchases 999 Delivery Purchases 0 Pickup Purcha…" at bounding box center [480, 229] width 792 height 85
copy div "$98,798.92"
click at [839, 20] on span "Hi, [PERSON_NAME]!" at bounding box center [816, 21] width 124 height 15
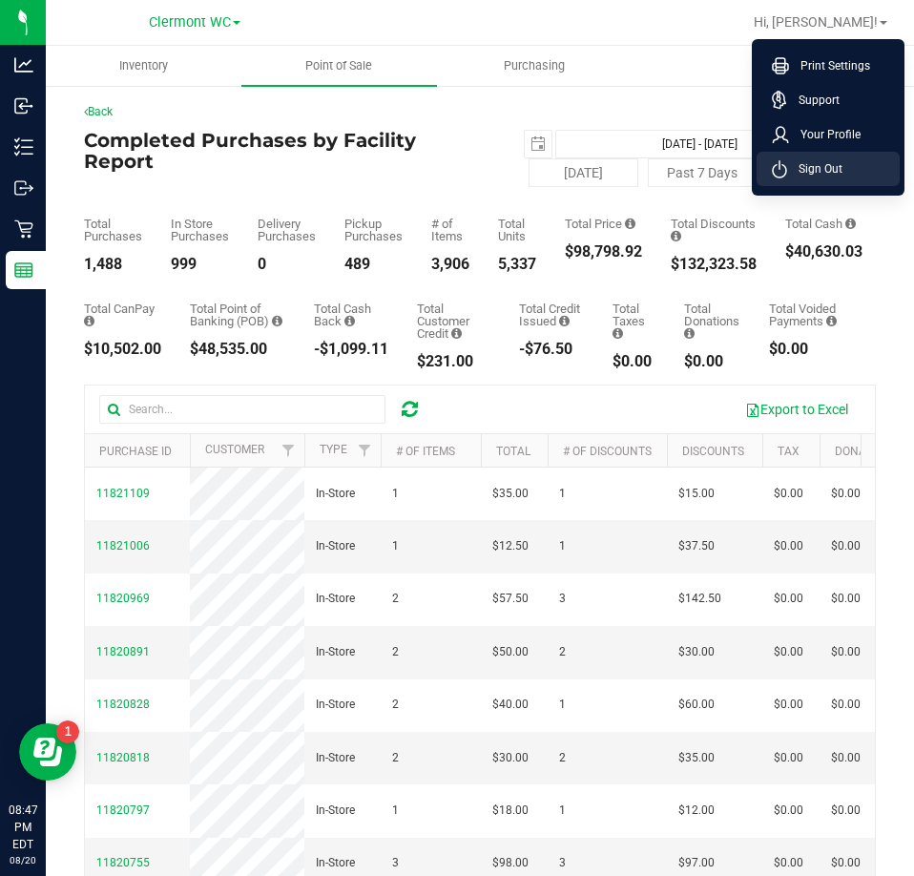
click at [806, 174] on span "Sign Out" at bounding box center [814, 168] width 55 height 19
